Goal: Find contact information: Find contact information

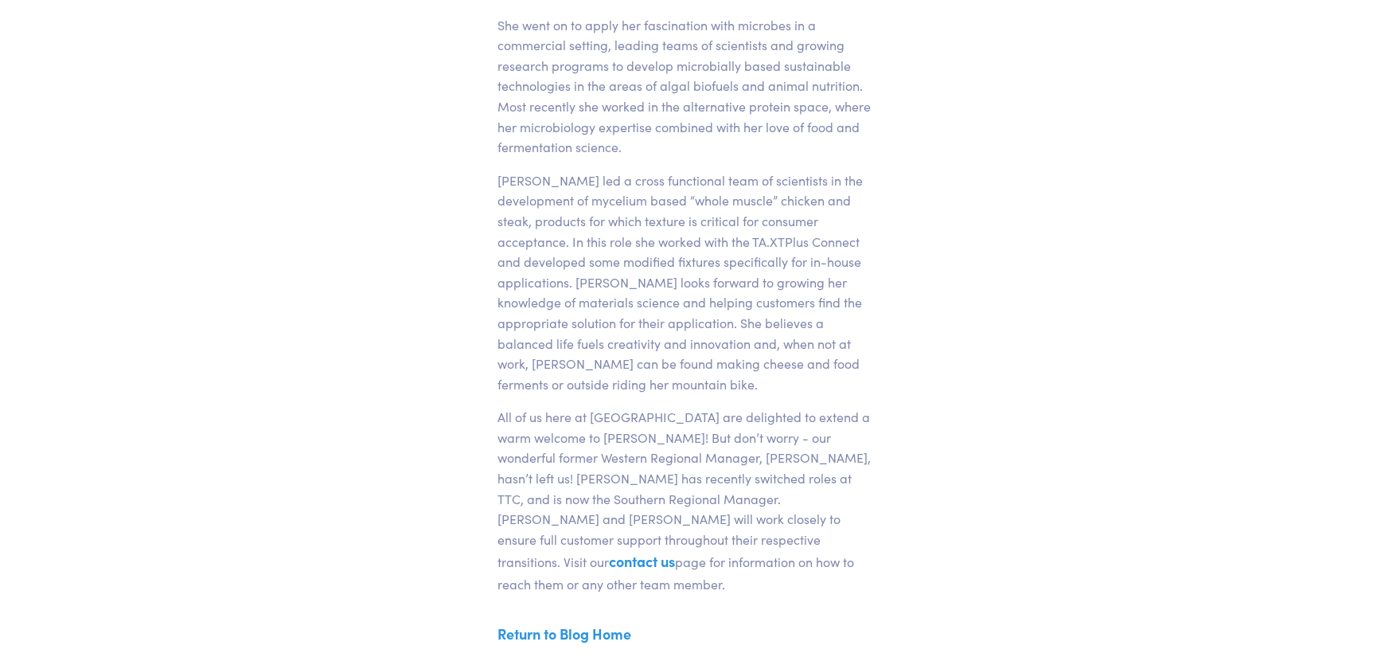
scroll to position [939, 0]
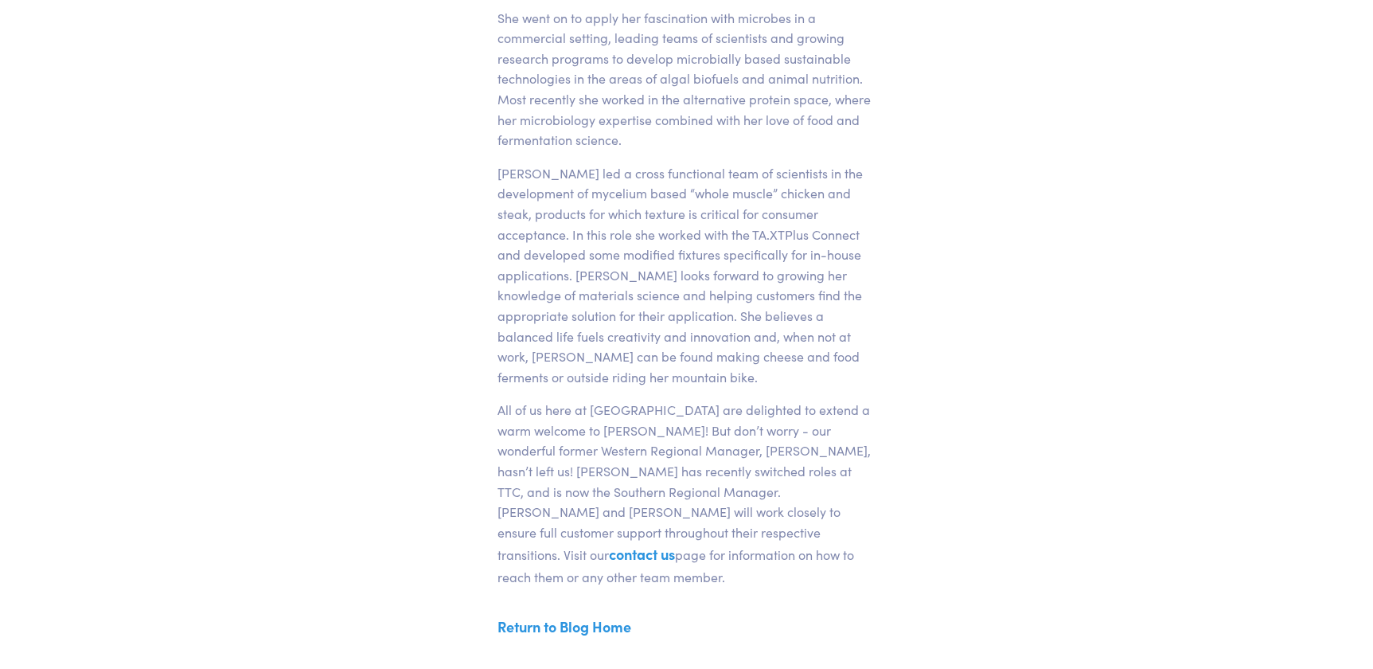
click at [675, 544] on link "contact us" at bounding box center [642, 554] width 66 height 20
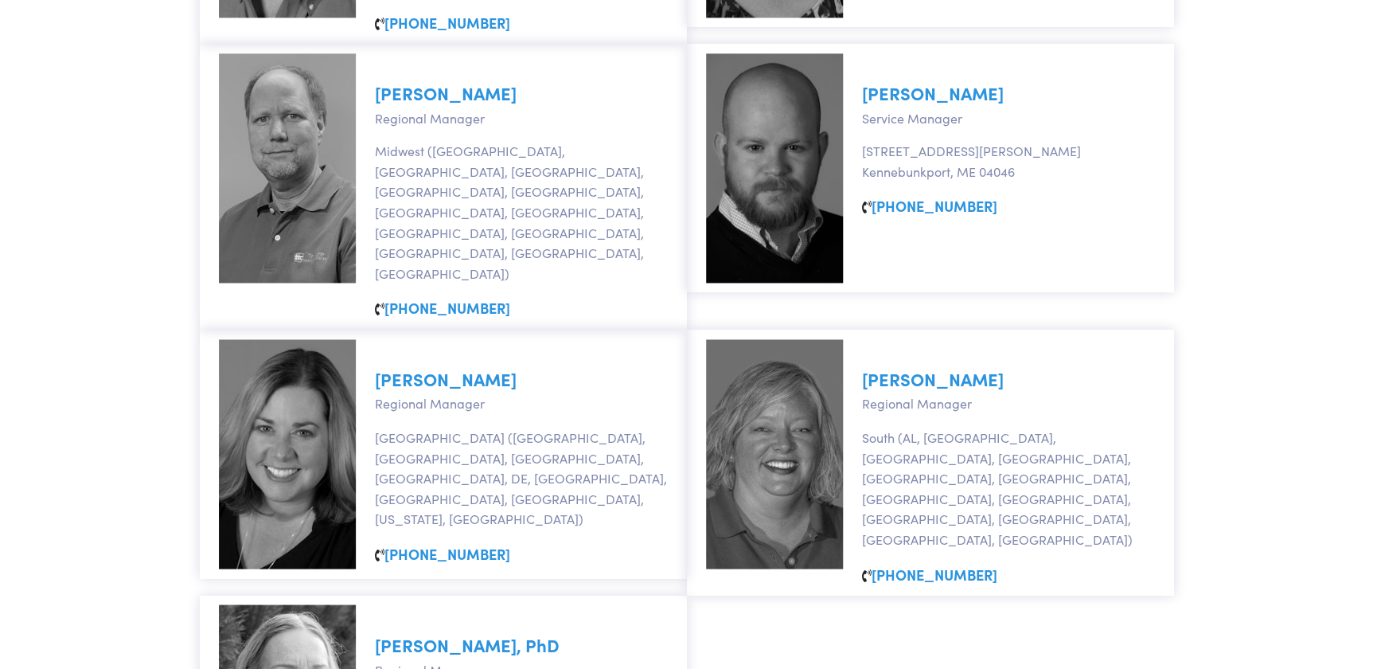
scroll to position [1107, 0]
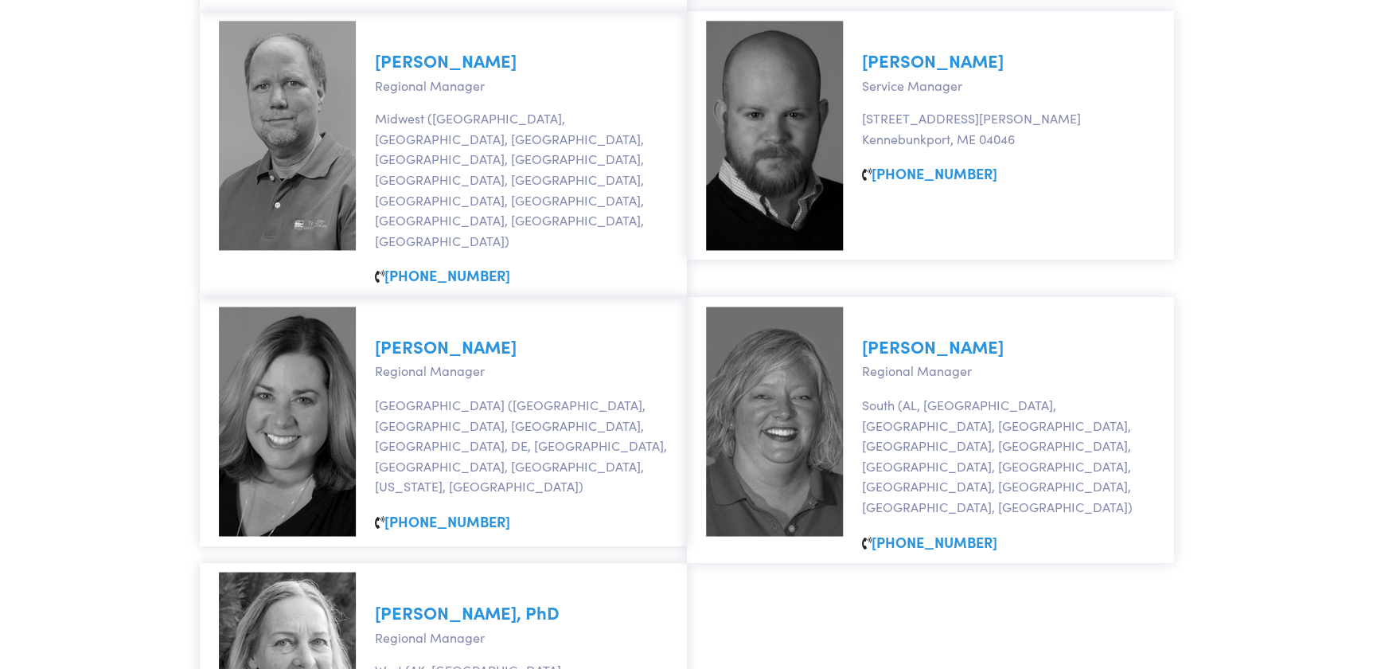
click at [909, 334] on link "Misti Toro" at bounding box center [933, 346] width 142 height 25
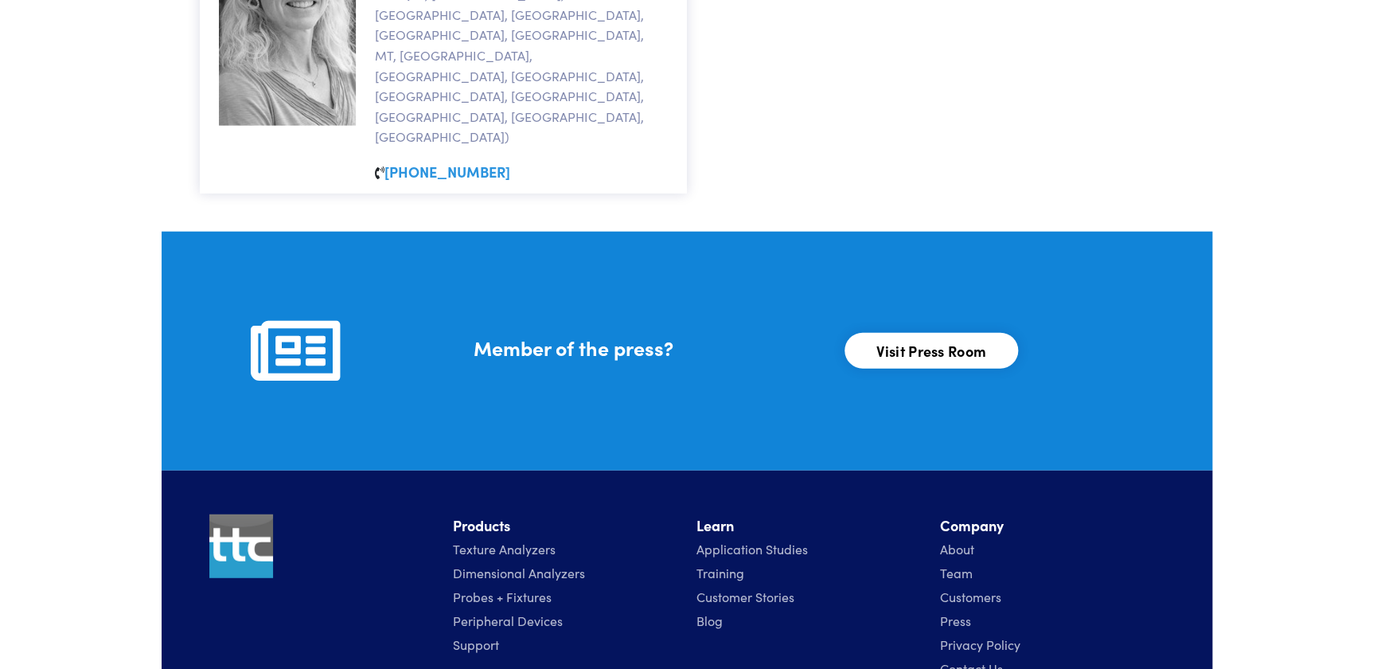
scroll to position [1809, 0]
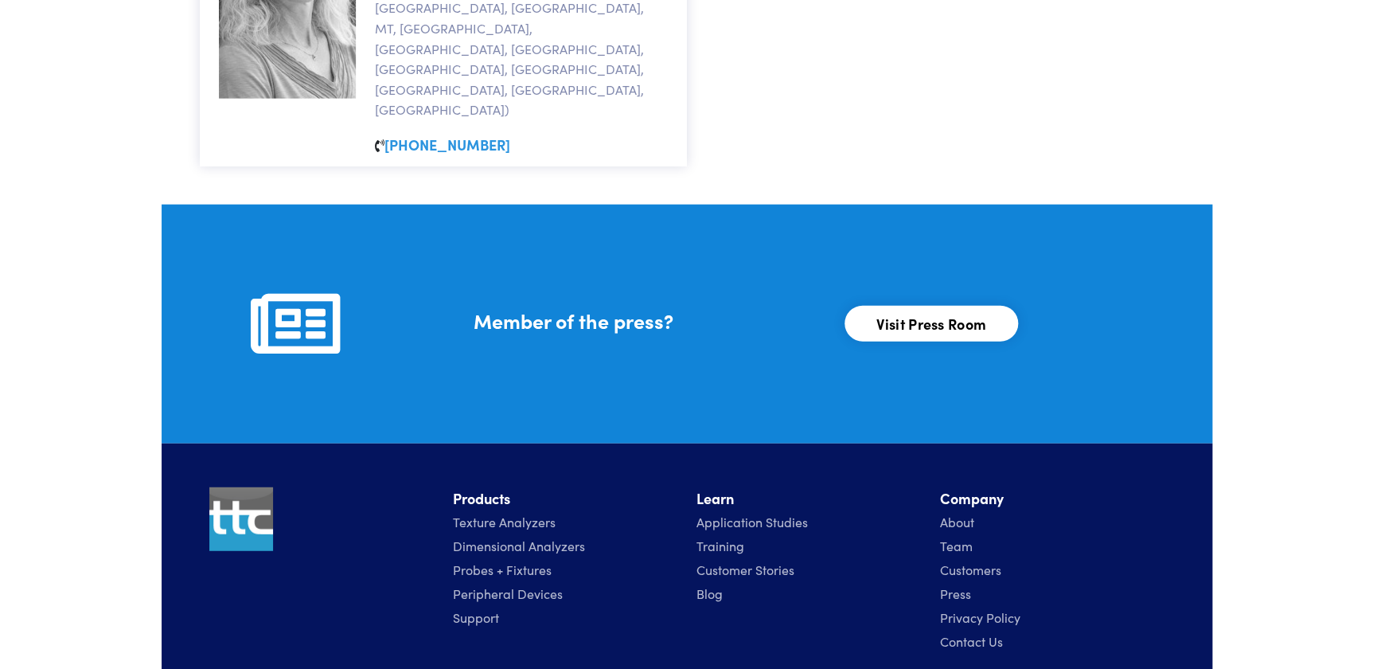
click at [516, 513] on link "Texture Analyzers" at bounding box center [504, 522] width 103 height 18
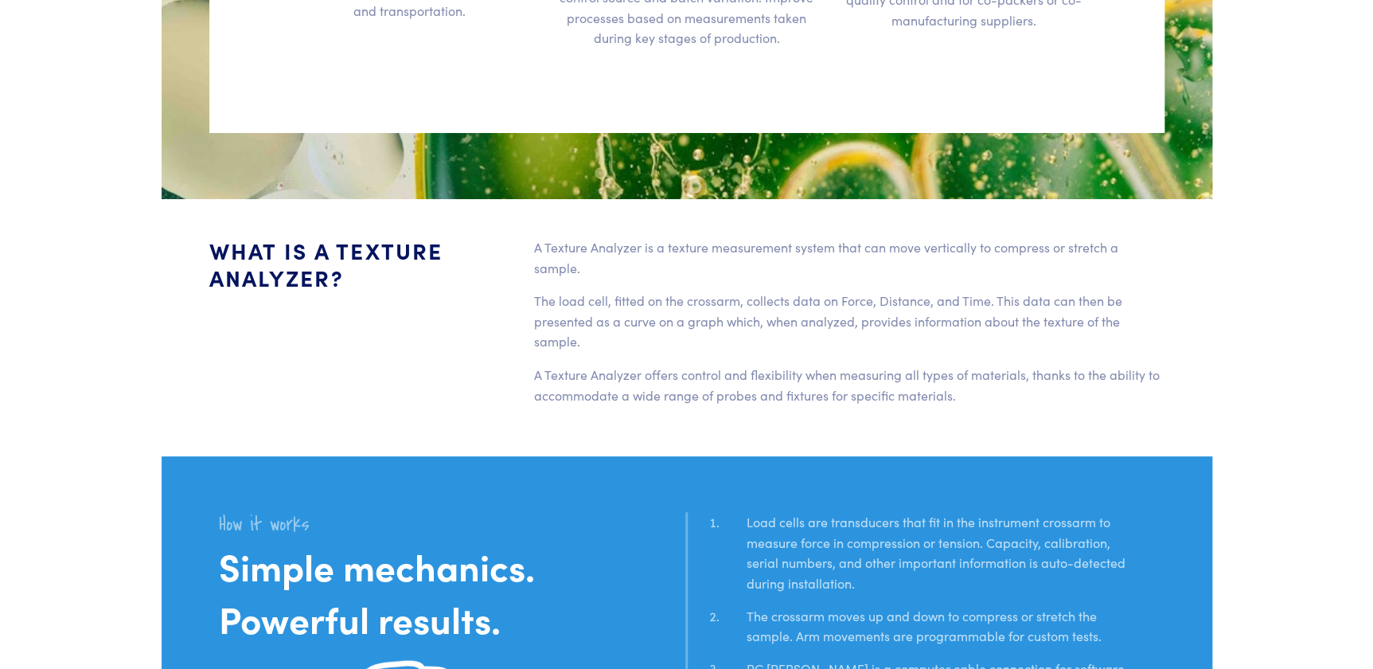
scroll to position [3003, 0]
